Goal: Transaction & Acquisition: Purchase product/service

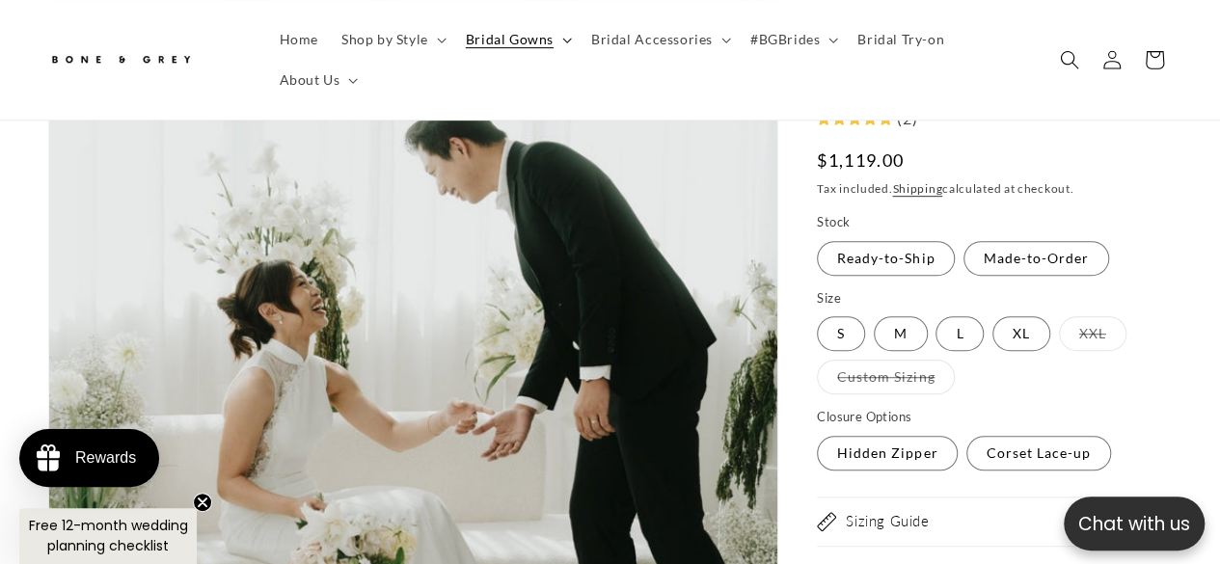
click at [535, 35] on span "Bridal Gowns" at bounding box center [510, 39] width 88 height 17
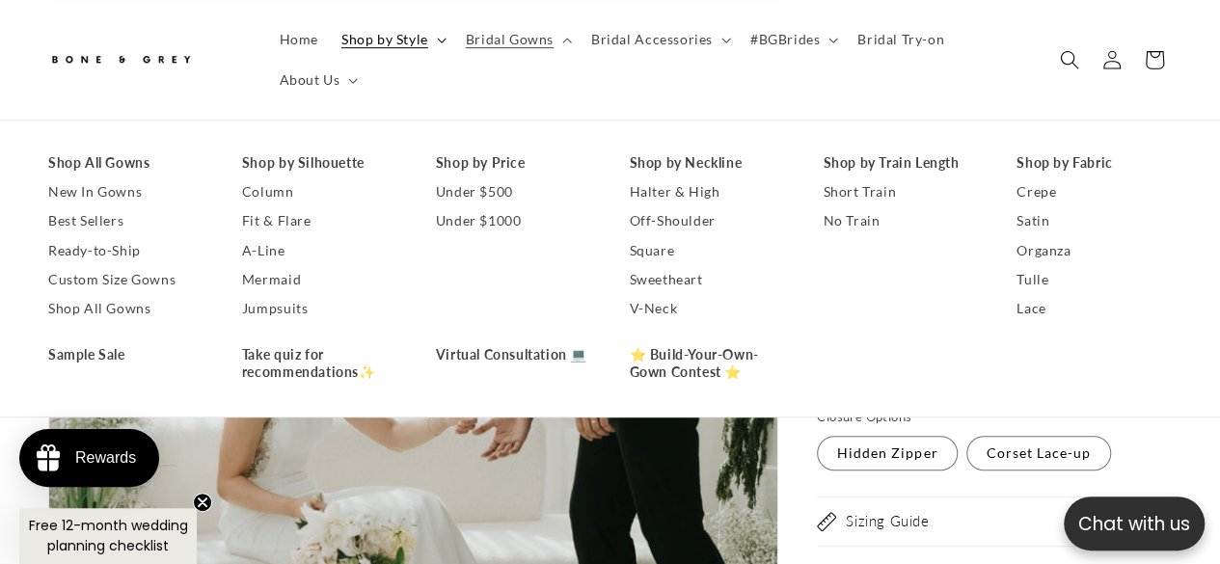
click at [423, 32] on span "Shop by Style" at bounding box center [384, 39] width 87 height 17
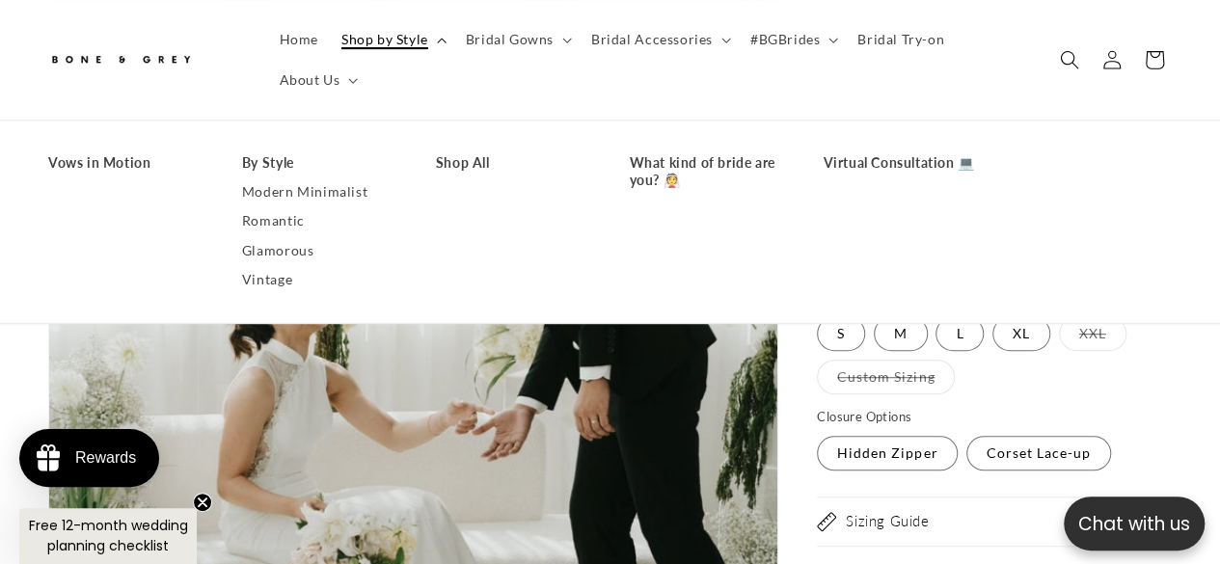
scroll to position [0, 401]
click at [290, 51] on link "Home" at bounding box center [299, 39] width 62 height 41
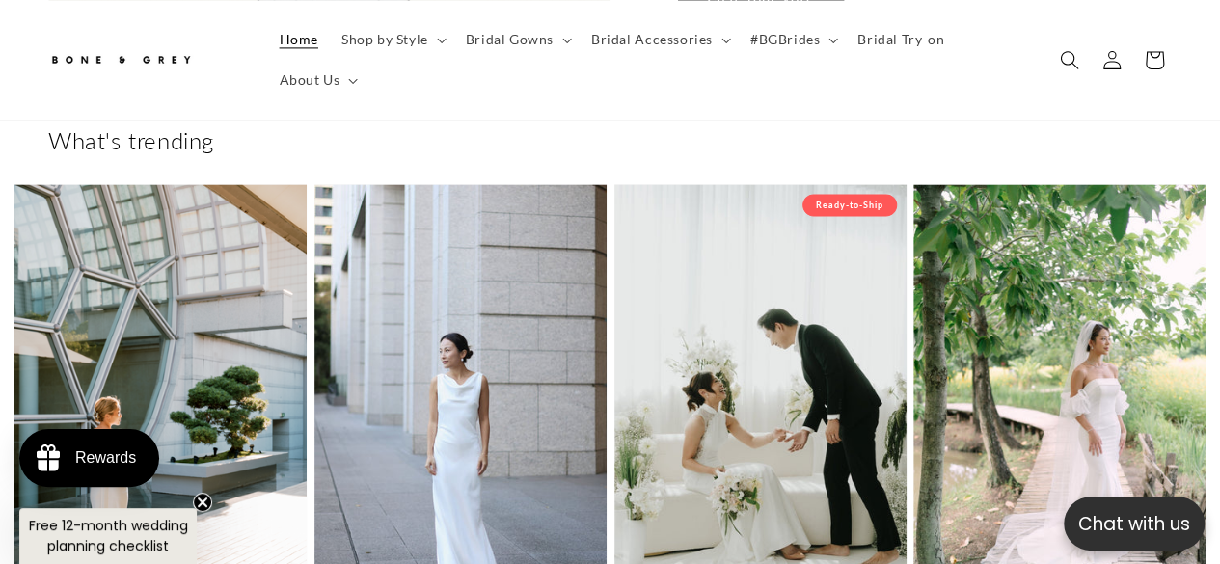
scroll to position [197, 0]
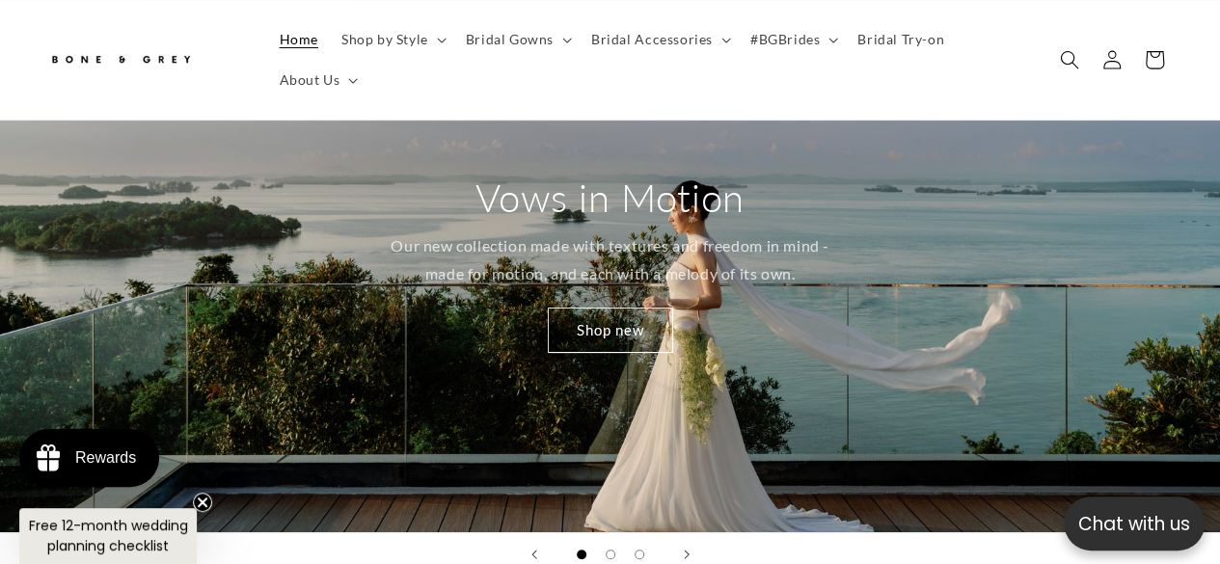
drag, startPoint x: 1229, startPoint y: 40, endPoint x: 1234, endPoint y: 30, distance: 10.8
click at [1219, 30] on html "x by Timesact" at bounding box center [610, 85] width 1220 height 564
click at [1049, 50] on span "Search" at bounding box center [1070, 60] width 42 height 42
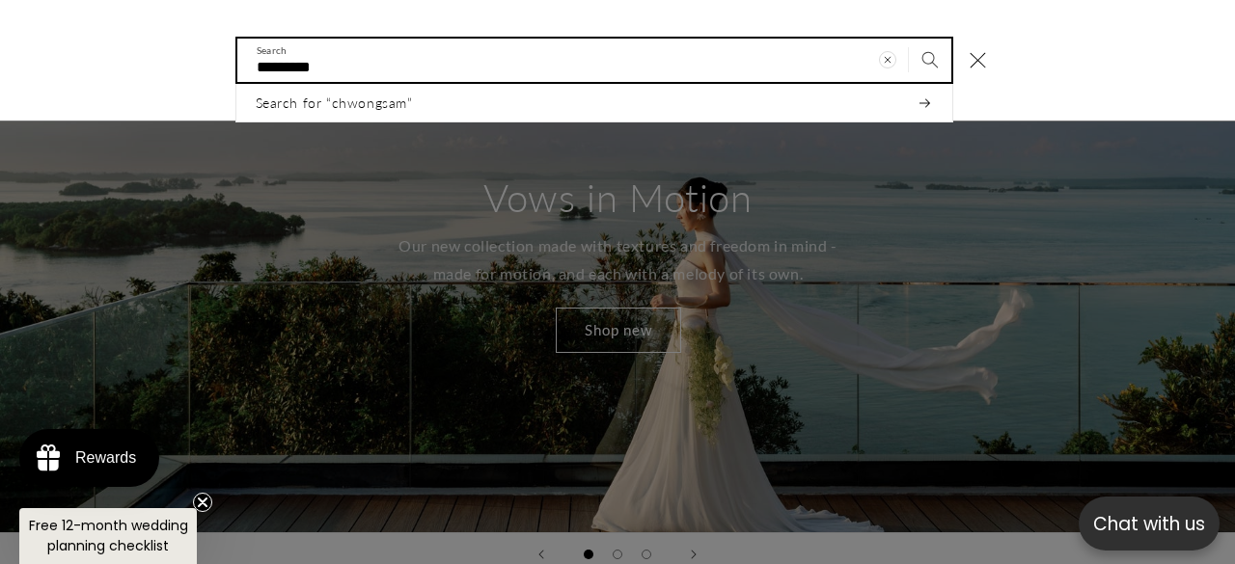
scroll to position [0, 814]
type input "*********"
click at [909, 39] on button "Search" at bounding box center [930, 60] width 42 height 42
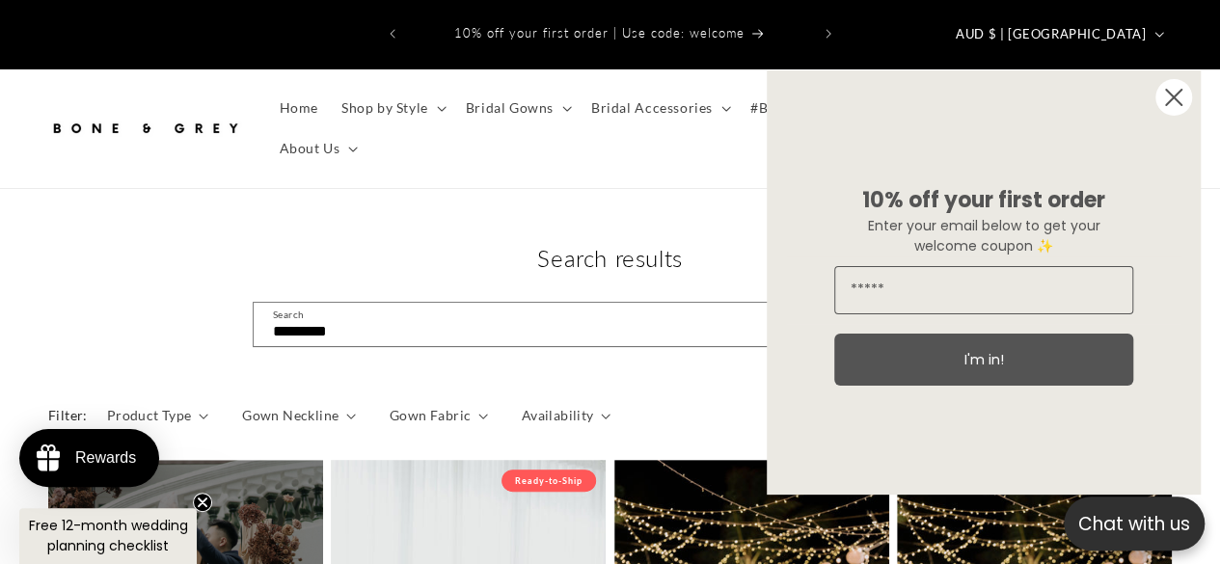
click at [1186, 107] on circle "Close dialog" at bounding box center [1174, 97] width 37 height 37
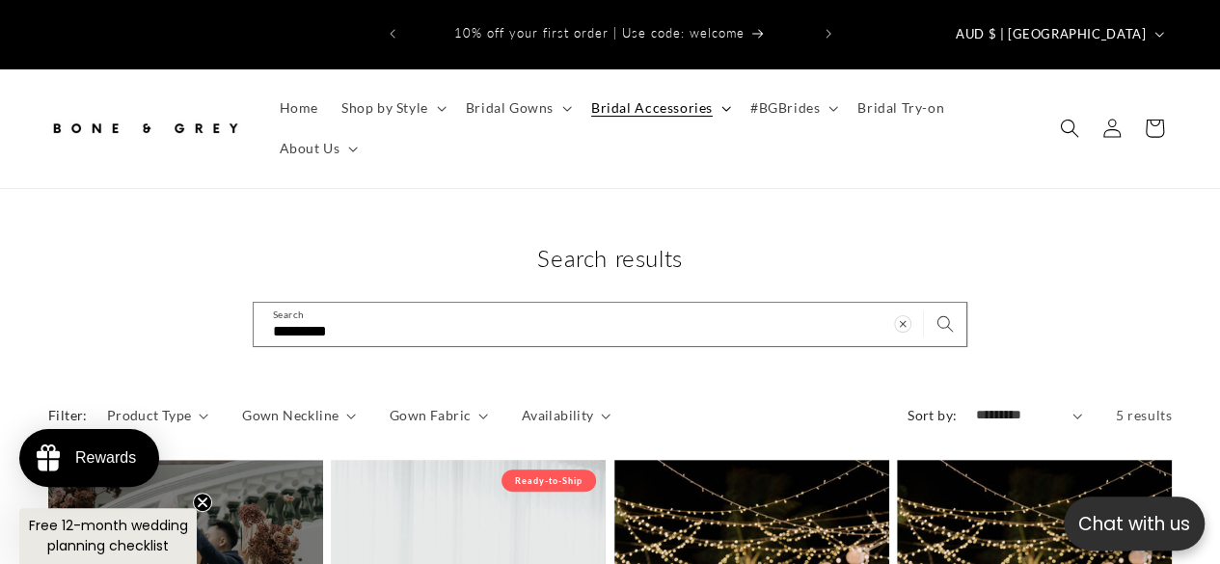
click at [686, 99] on span "Bridal Accessories" at bounding box center [652, 107] width 122 height 17
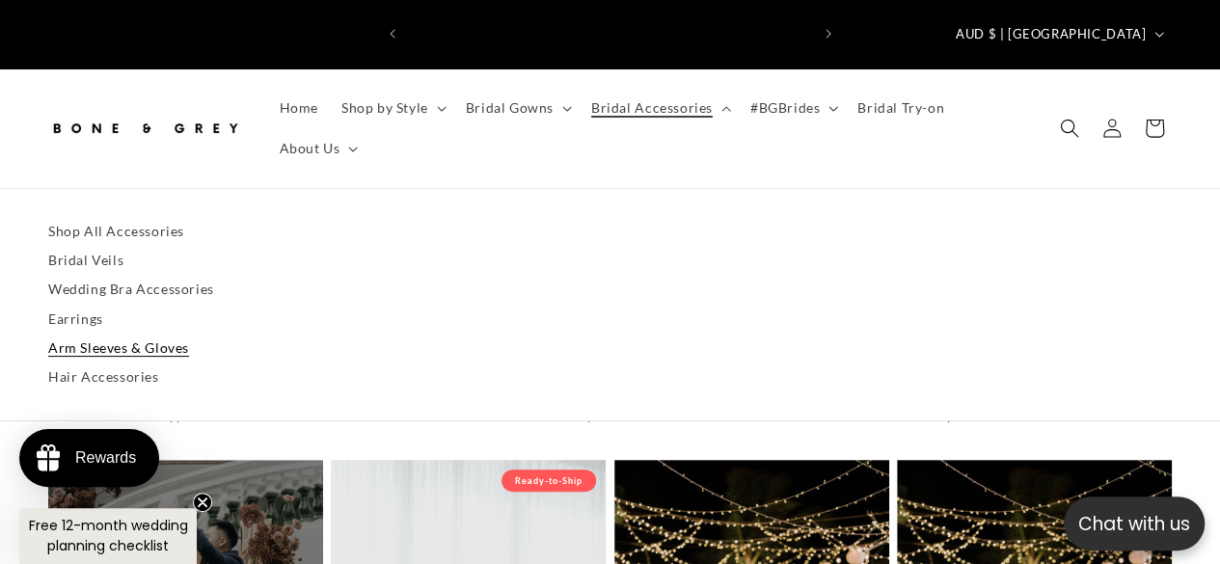
scroll to position [0, 401]
click at [161, 334] on link "Arm Sleeves & Gloves" at bounding box center [610, 348] width 1124 height 29
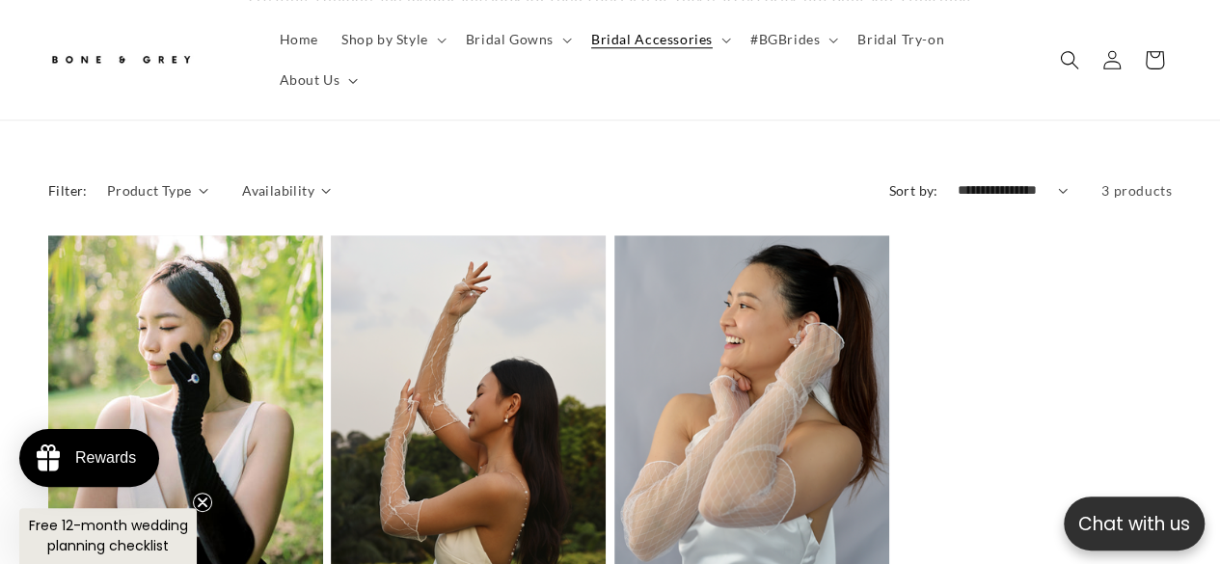
scroll to position [918, 0]
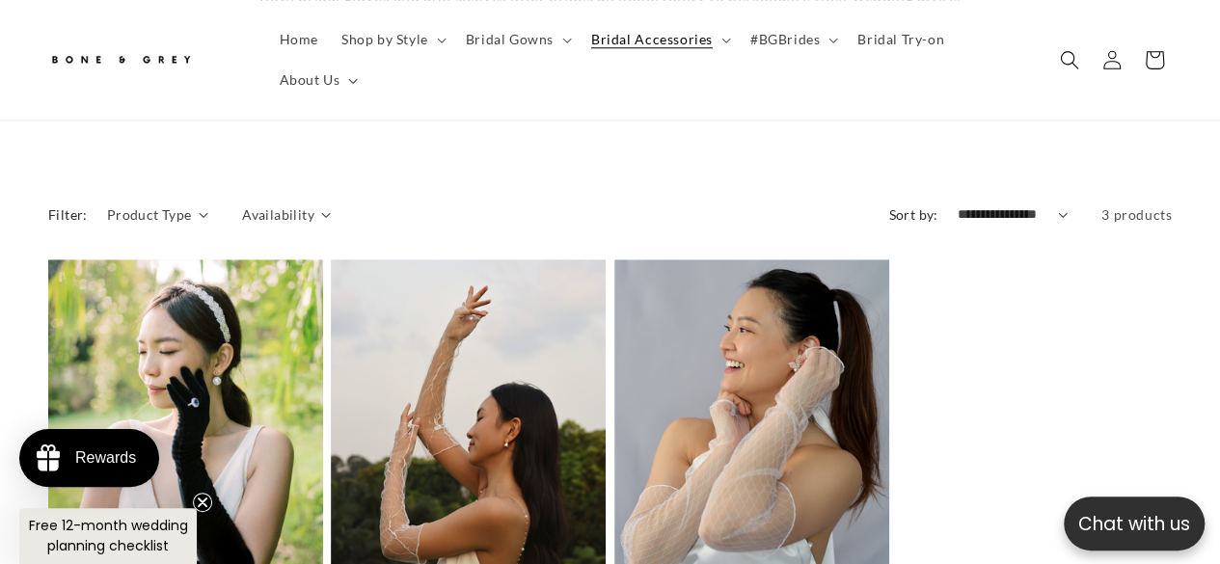
drag, startPoint x: 1233, startPoint y: 58, endPoint x: 1234, endPoint y: 232, distance: 174.6
